Goal: Task Accomplishment & Management: Use online tool/utility

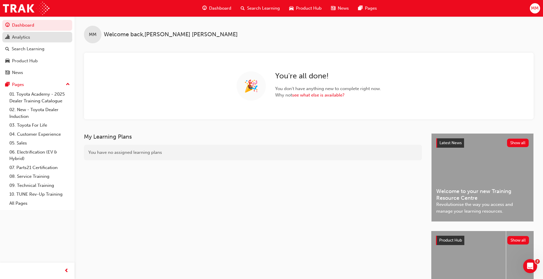
drag, startPoint x: 30, startPoint y: 37, endPoint x: 41, endPoint y: 38, distance: 11.0
click at [30, 37] on div "Analytics" at bounding box center [37, 37] width 64 height 7
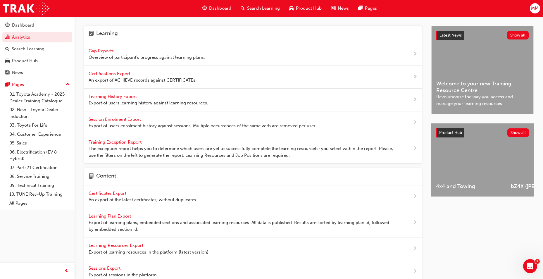
click at [109, 51] on span "Gap Reports" at bounding box center [102, 50] width 26 height 5
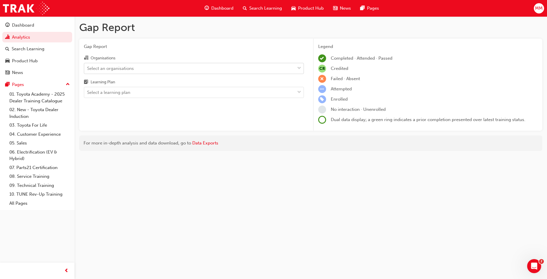
click at [125, 68] on div "Select an organisations" at bounding box center [110, 68] width 47 height 7
click at [88, 68] on input "Organisations Select an organisations" at bounding box center [87, 67] width 1 height 5
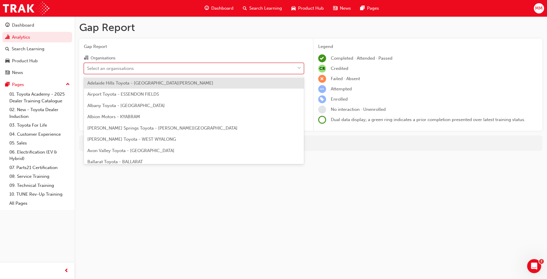
click at [121, 69] on div "Select an organisations" at bounding box center [110, 68] width 47 height 7
click at [88, 69] on input "Organisations option Adelaide Hills Toyota - [GEOGRAPHIC_DATA][PERSON_NAME] foc…" at bounding box center [87, 67] width 1 height 5
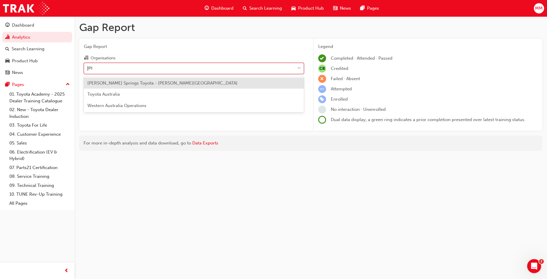
type input "[PERSON_NAME]"
click at [122, 81] on span "[PERSON_NAME] Springs Toyota - [PERSON_NAME][GEOGRAPHIC_DATA]" at bounding box center [162, 82] width 150 height 5
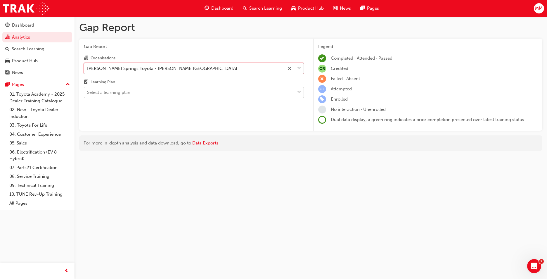
click at [123, 97] on div "Select a learning plan" at bounding box center [189, 92] width 211 height 10
click at [88, 95] on input "Learning Plan Select a learning plan" at bounding box center [87, 92] width 1 height 5
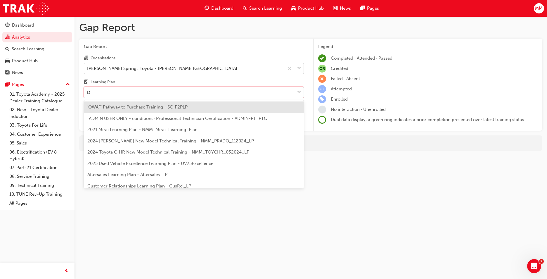
type input "DT"
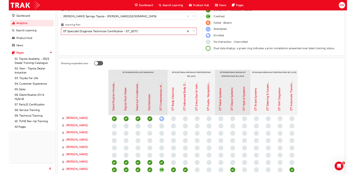
scroll to position [24, 0]
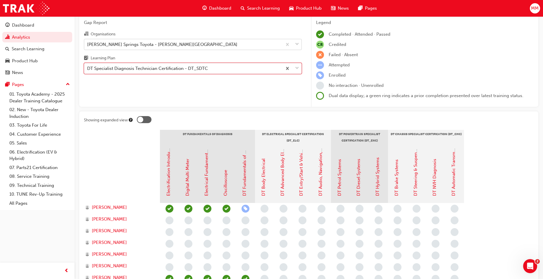
click at [143, 118] on div at bounding box center [140, 120] width 6 height 6
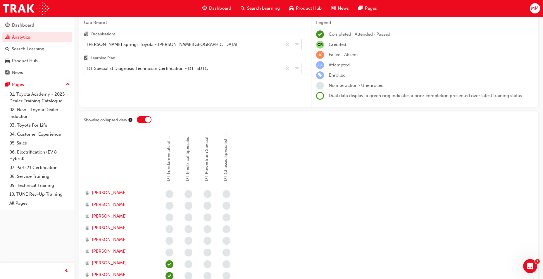
click at [145, 119] on div at bounding box center [144, 119] width 15 height 7
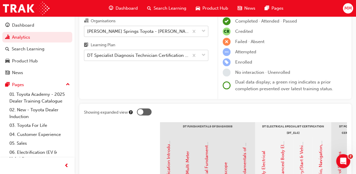
scroll to position [37, 0]
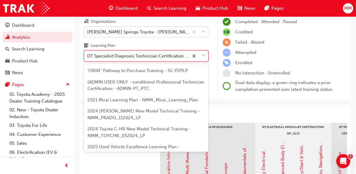
click at [147, 54] on div "DT Specialist Diagnosis Technician Certification - DT_SDTC" at bounding box center [138, 56] width 102 height 7
click at [88, 54] on input "Learning Plan option DT Specialist Diagnosis Technician Certification - DT_SDTC…" at bounding box center [87, 55] width 1 height 5
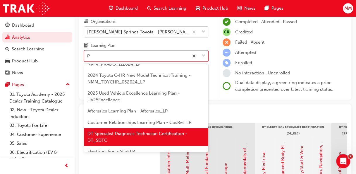
type input "PT"
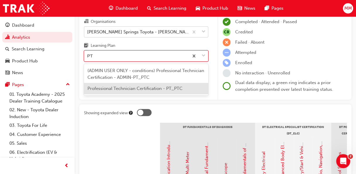
click at [140, 88] on span "Professional Technician Certification - PT_PTC" at bounding box center [134, 88] width 95 height 5
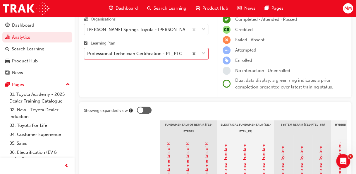
scroll to position [37, 0]
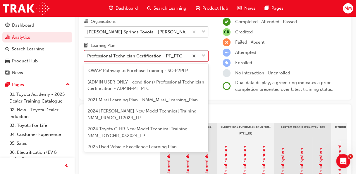
click at [113, 53] on div "Professional Technician Certification - PT_PTC" at bounding box center [134, 56] width 95 height 7
click at [88, 53] on input "Learning Plan option Professional Technician Certification - PT_PTC, selected. …" at bounding box center [87, 55] width 1 height 5
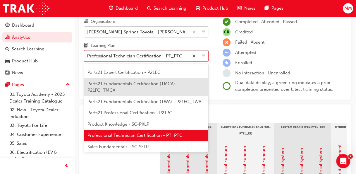
scroll to position [240, 0]
type input "DT"
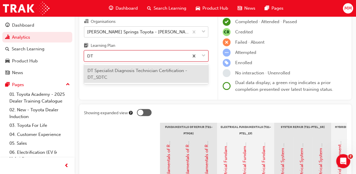
click at [110, 71] on span "DT Specialist Diagnosis Technician Certification - DT_SDTC" at bounding box center [137, 74] width 100 height 12
